Goal: Transaction & Acquisition: Obtain resource

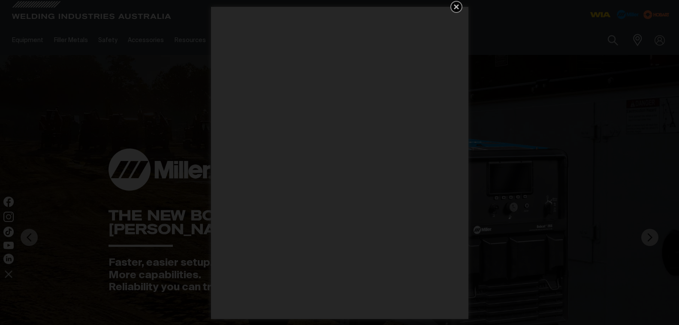
click at [455, 7] on icon "Get 5 WIA Welding Guides Free!" at bounding box center [456, 6] width 5 height 5
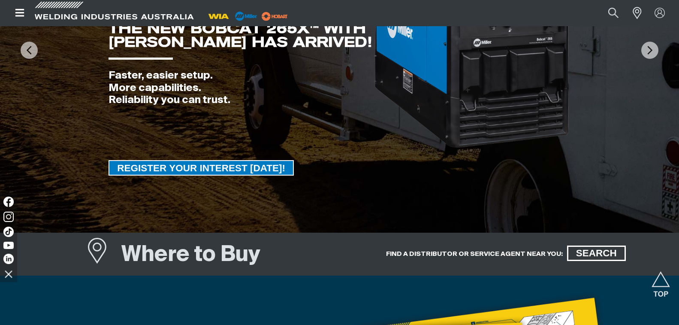
scroll to position [172, 0]
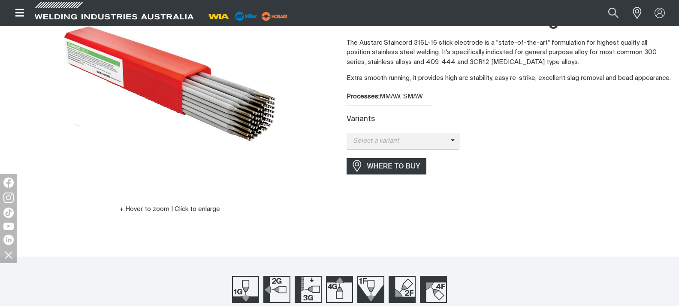
scroll to position [129, 0]
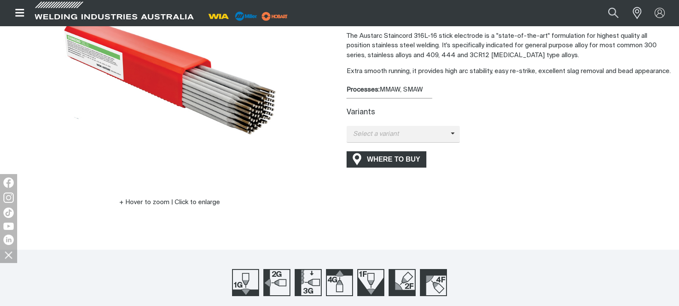
click at [412, 159] on span "WHERE TO BUY" at bounding box center [394, 159] width 64 height 14
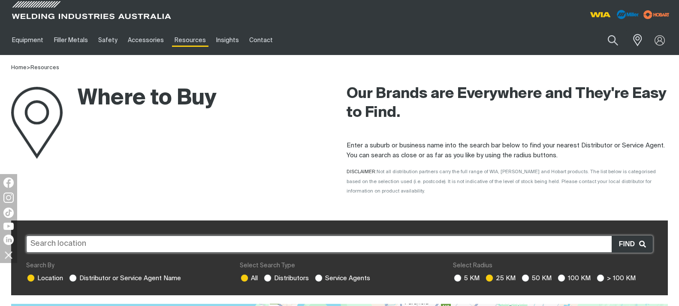
click at [247, 235] on input "text" at bounding box center [339, 243] width 627 height 17
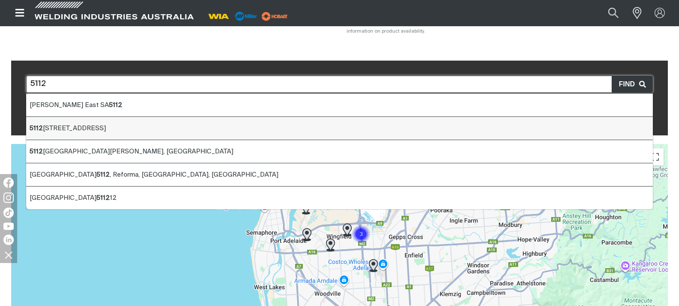
scroll to position [172, 0]
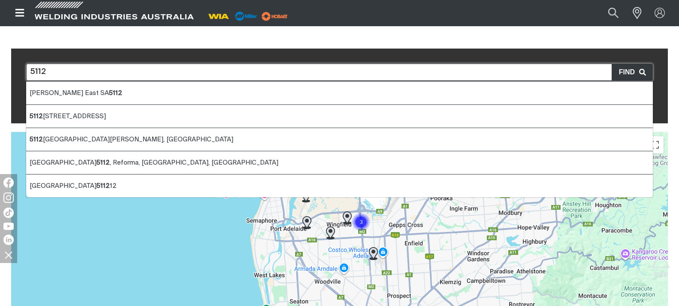
type input "5112"
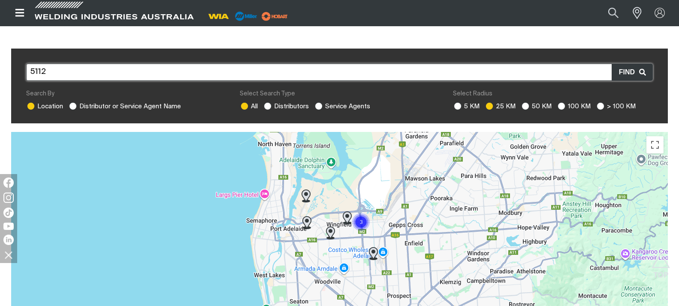
click at [626, 67] on span "Find" at bounding box center [629, 72] width 20 height 11
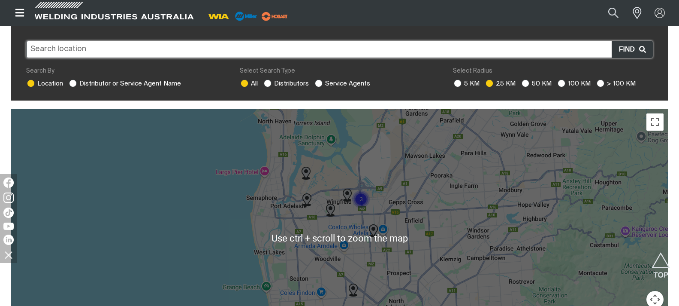
scroll to position [215, 0]
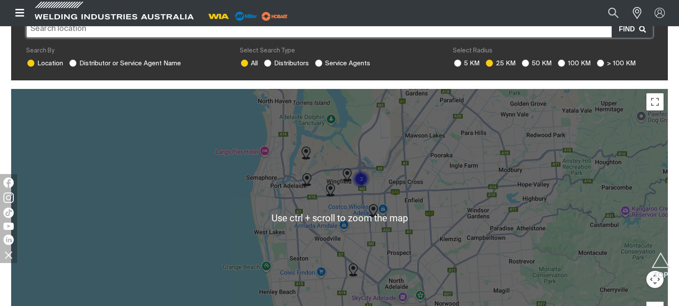
click at [460, 202] on div at bounding box center [339, 217] width 657 height 257
click at [460, 200] on div at bounding box center [339, 217] width 657 height 257
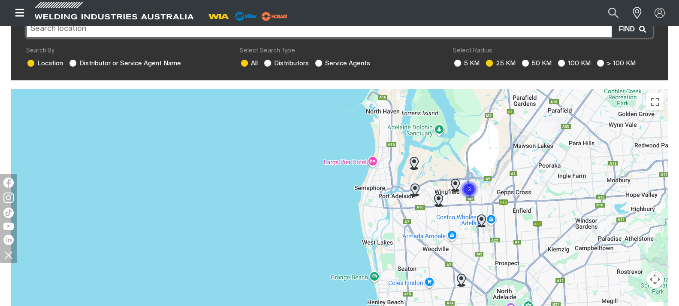
drag, startPoint x: 437, startPoint y: 162, endPoint x: 532, endPoint y: 178, distance: 96.2
click at [543, 172] on div at bounding box center [339, 217] width 657 height 257
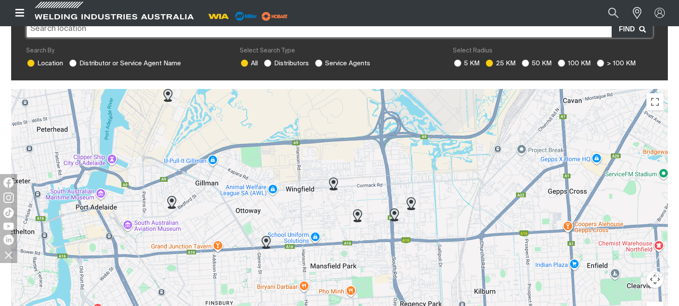
drag, startPoint x: 412, startPoint y: 150, endPoint x: 437, endPoint y: 215, distance: 70.0
click at [437, 216] on div at bounding box center [339, 217] width 657 height 257
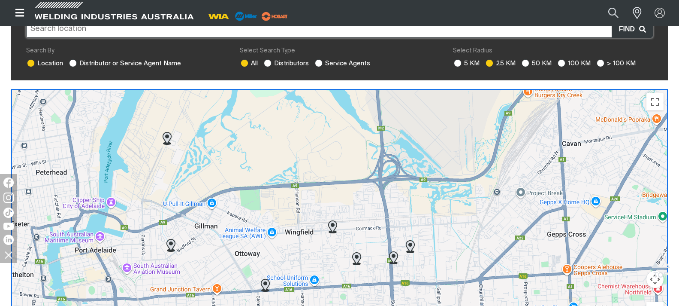
click at [395, 251] on img at bounding box center [393, 257] width 9 height 13
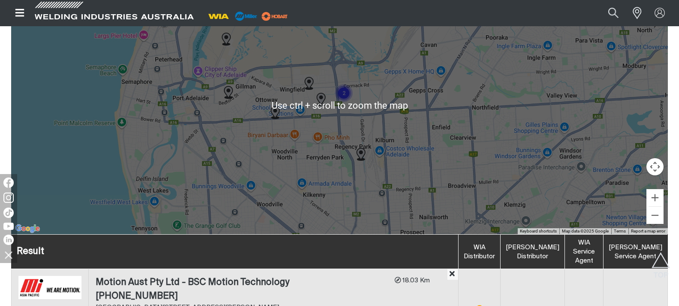
scroll to position [320, 0]
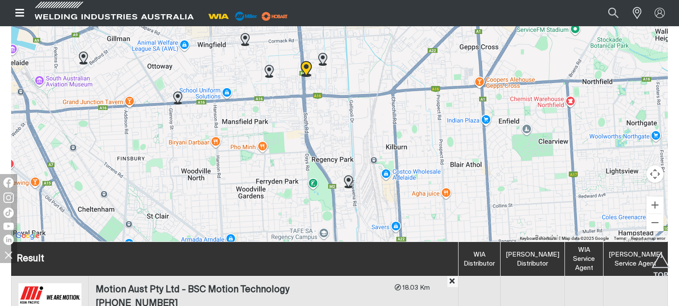
click at [349, 175] on img at bounding box center [348, 181] width 9 height 13
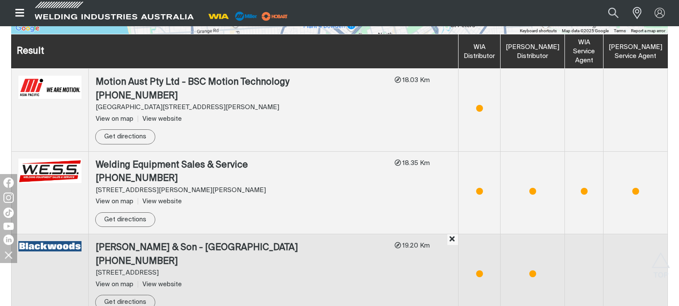
scroll to position [528, 0]
